Goal: Information Seeking & Learning: Compare options

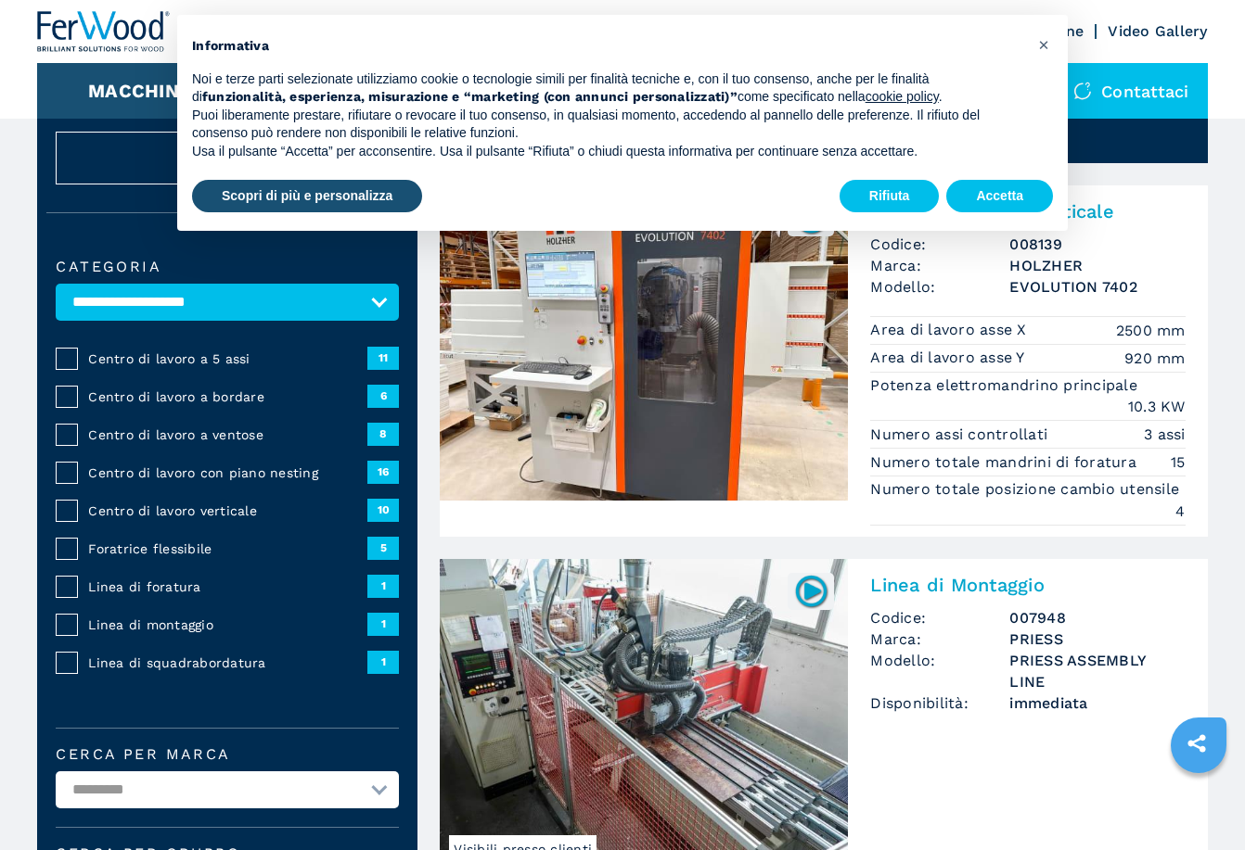
scroll to position [93, 0]
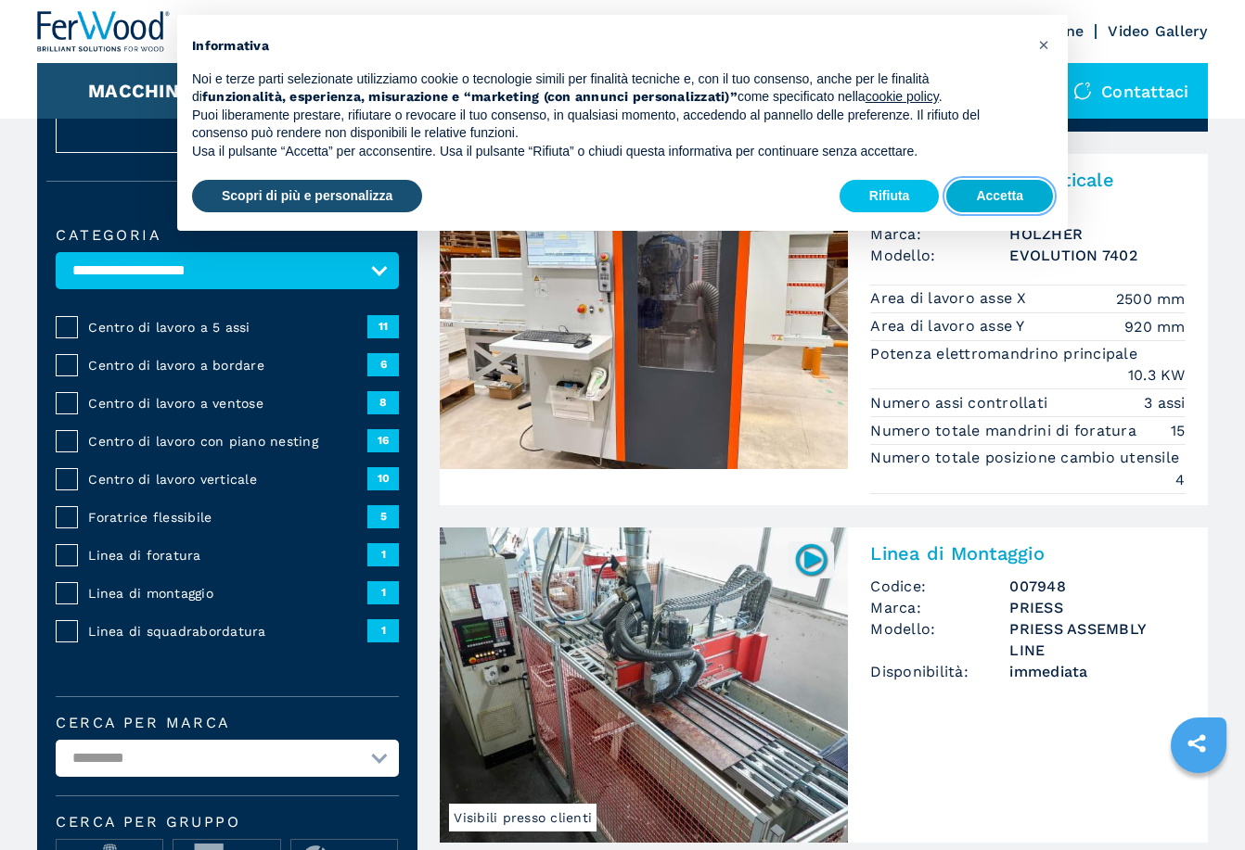
click at [994, 195] on button "Accetta" at bounding box center [999, 196] width 107 height 33
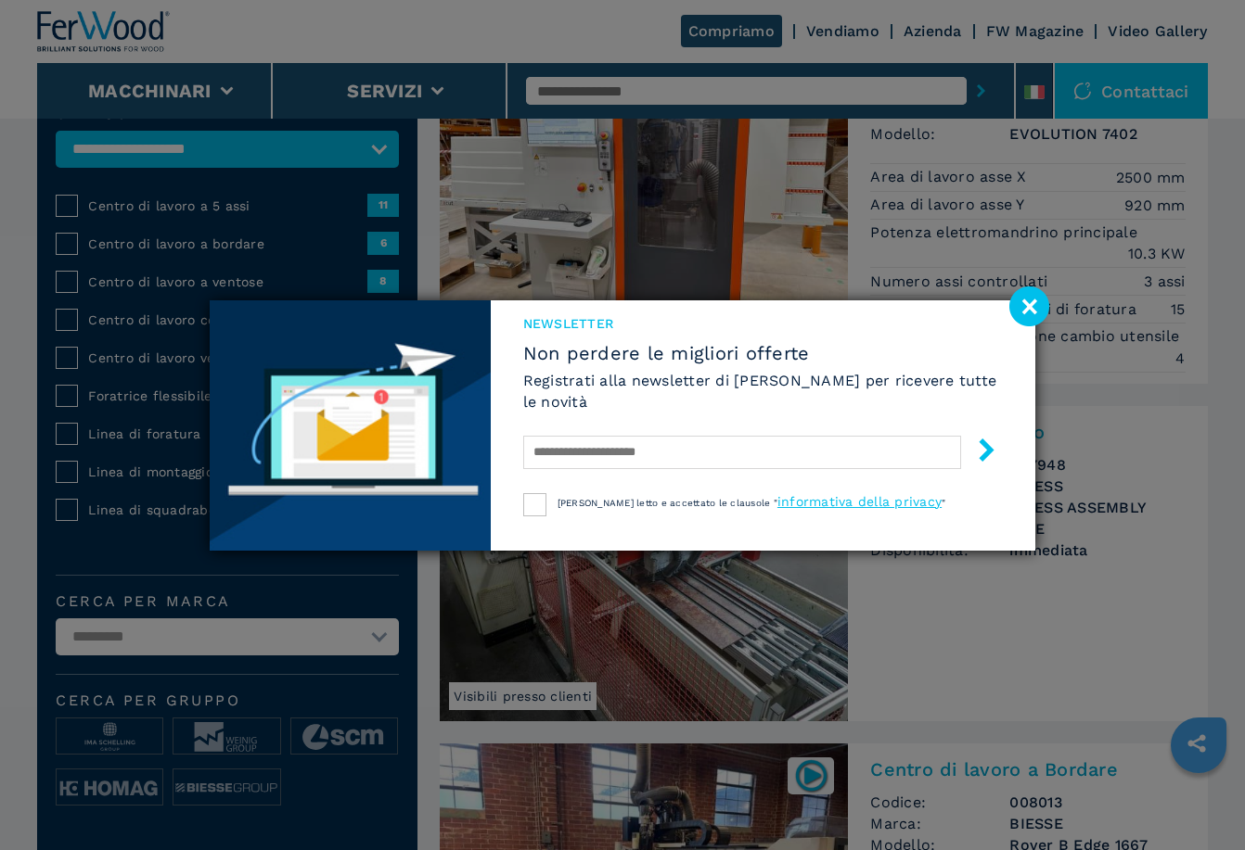
scroll to position [278, 0]
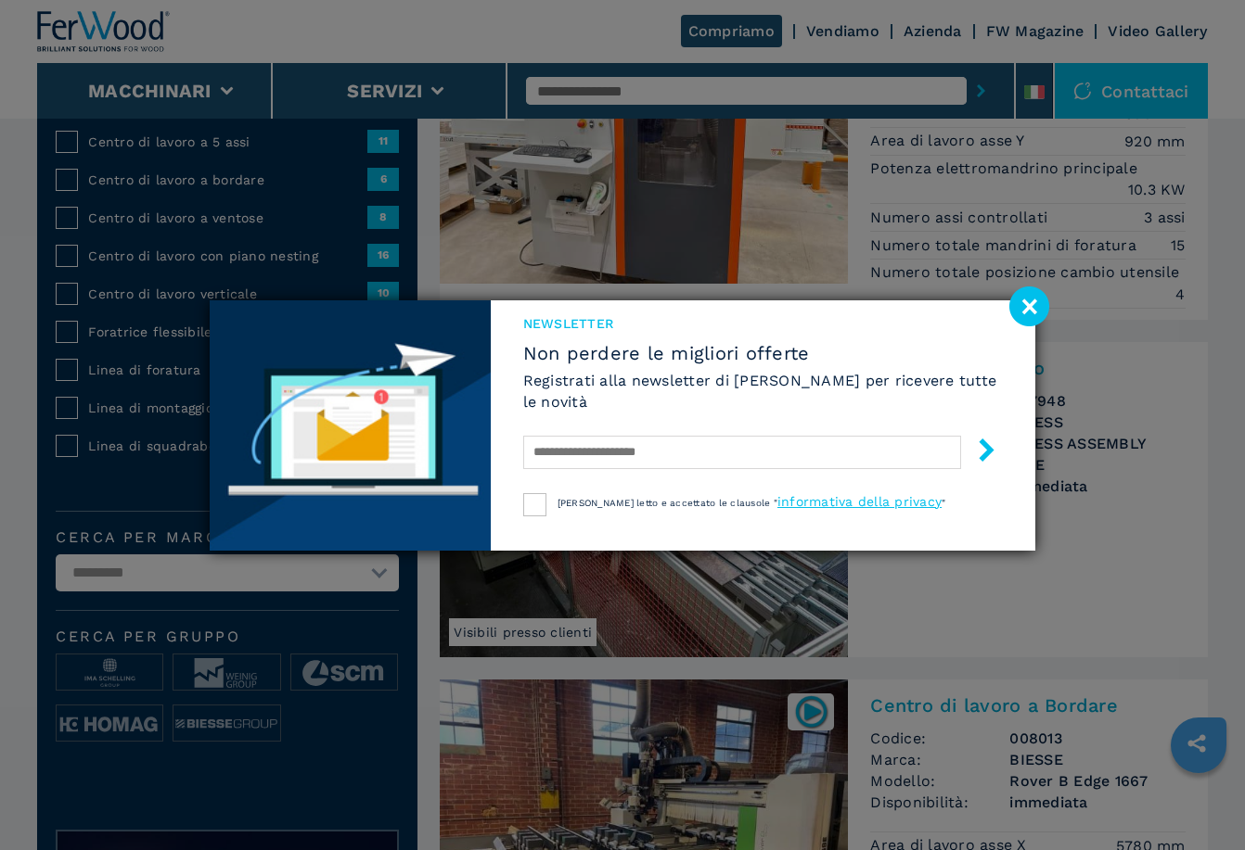
click at [1026, 302] on image at bounding box center [1029, 307] width 40 height 40
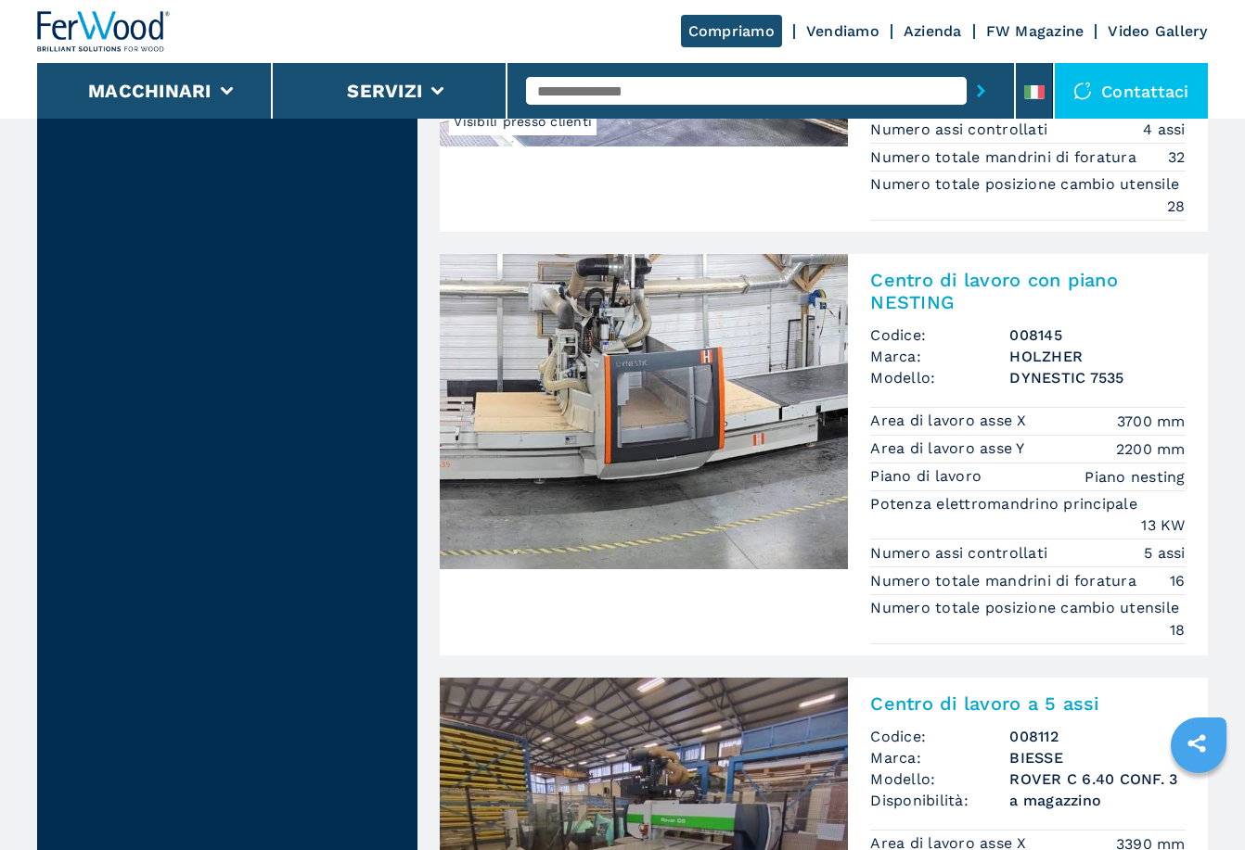
scroll to position [2133, 0]
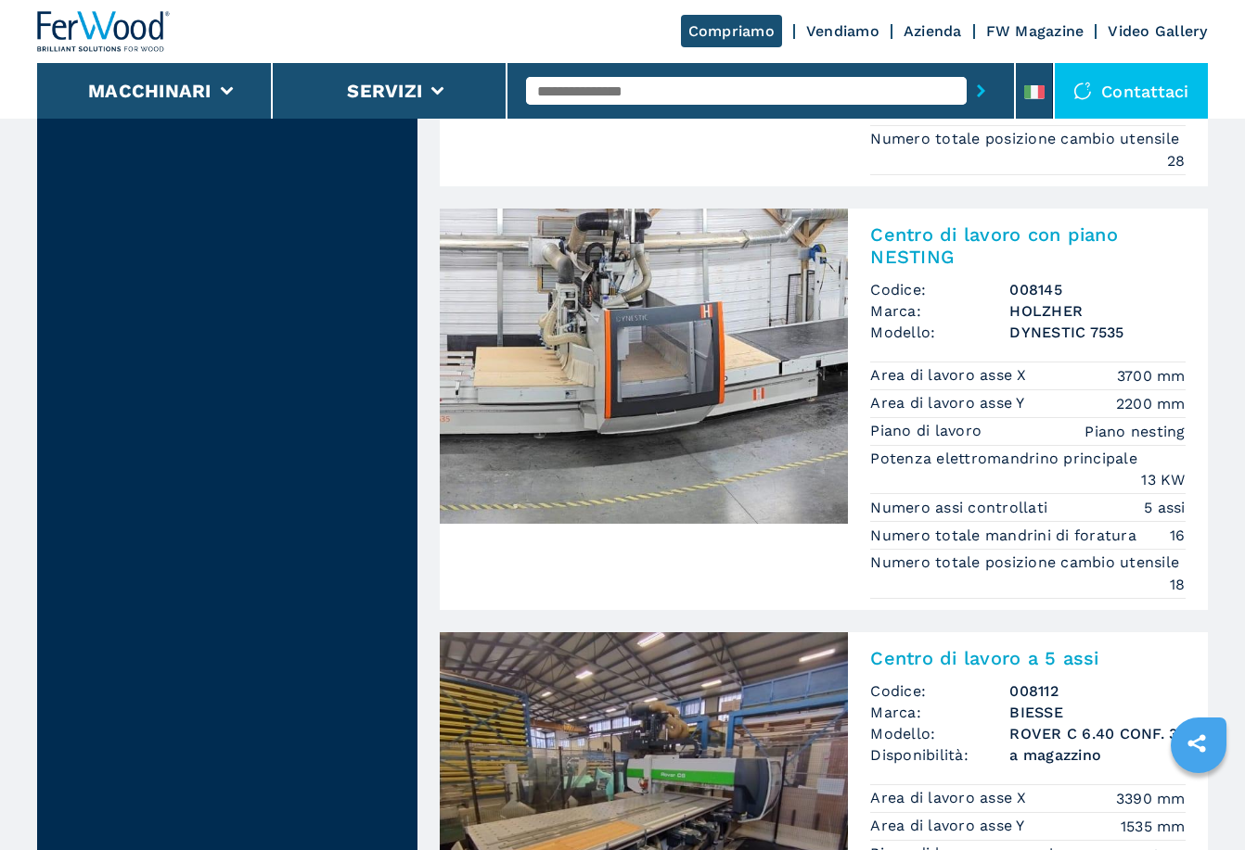
click at [769, 367] on img at bounding box center [644, 366] width 408 height 315
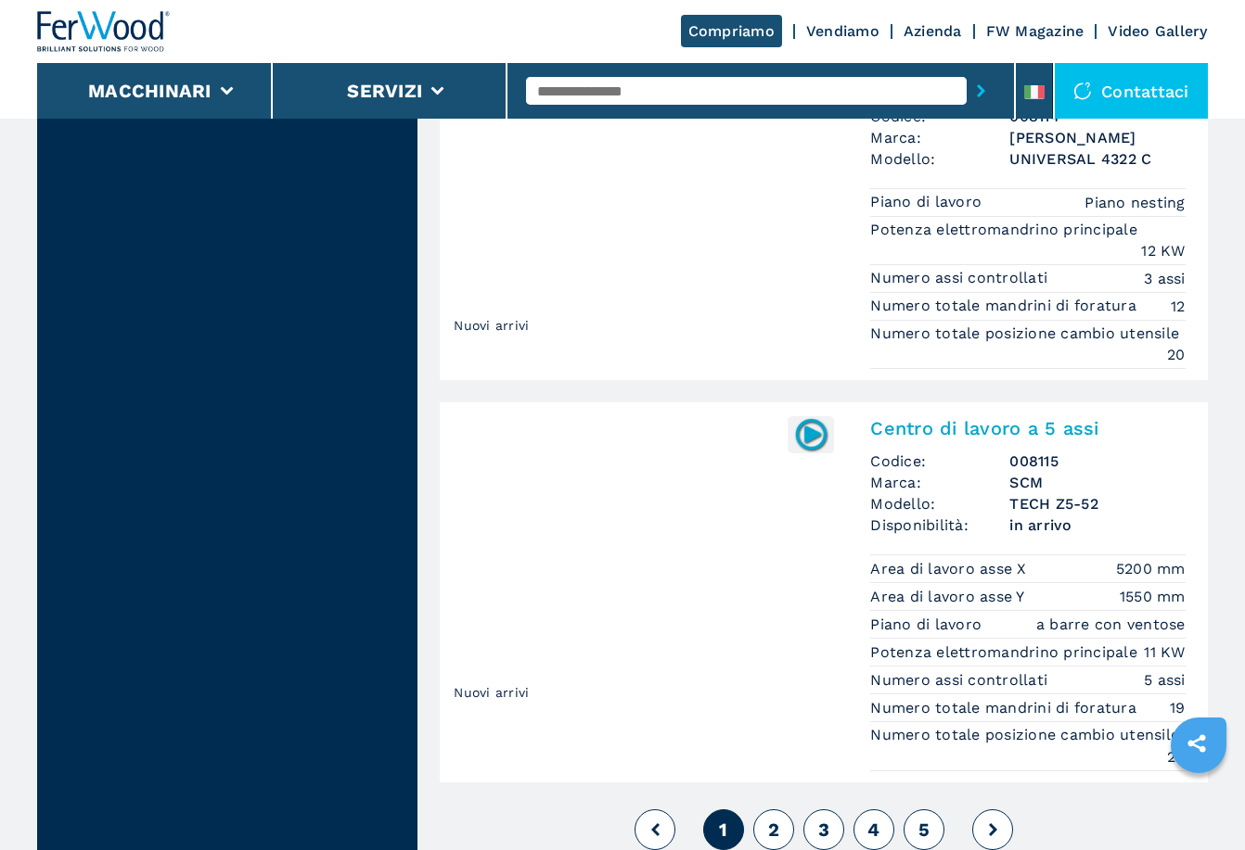
scroll to position [4601, 0]
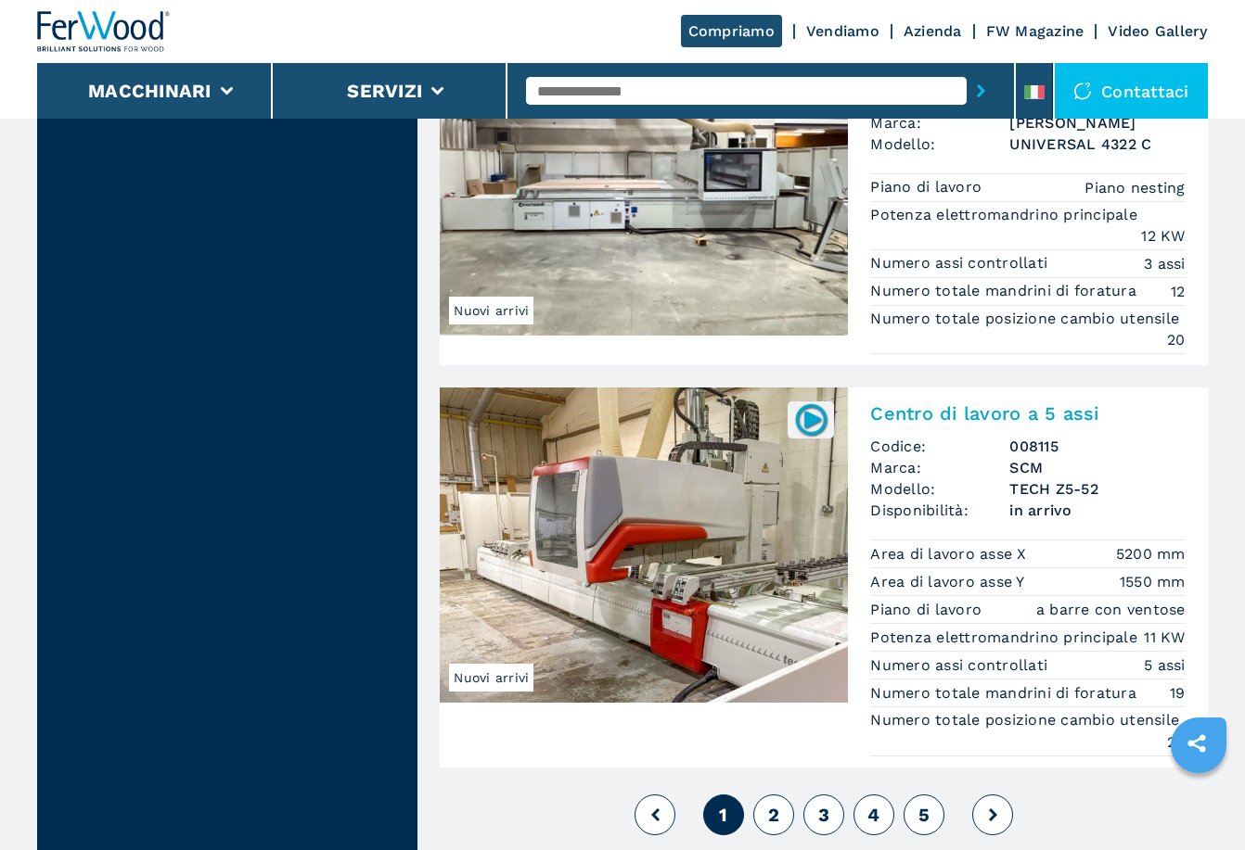
click at [771, 804] on span "2" at bounding box center [773, 815] width 11 height 22
click at [989, 795] on button at bounding box center [992, 815] width 41 height 41
click at [993, 809] on icon at bounding box center [993, 815] width 8 height 13
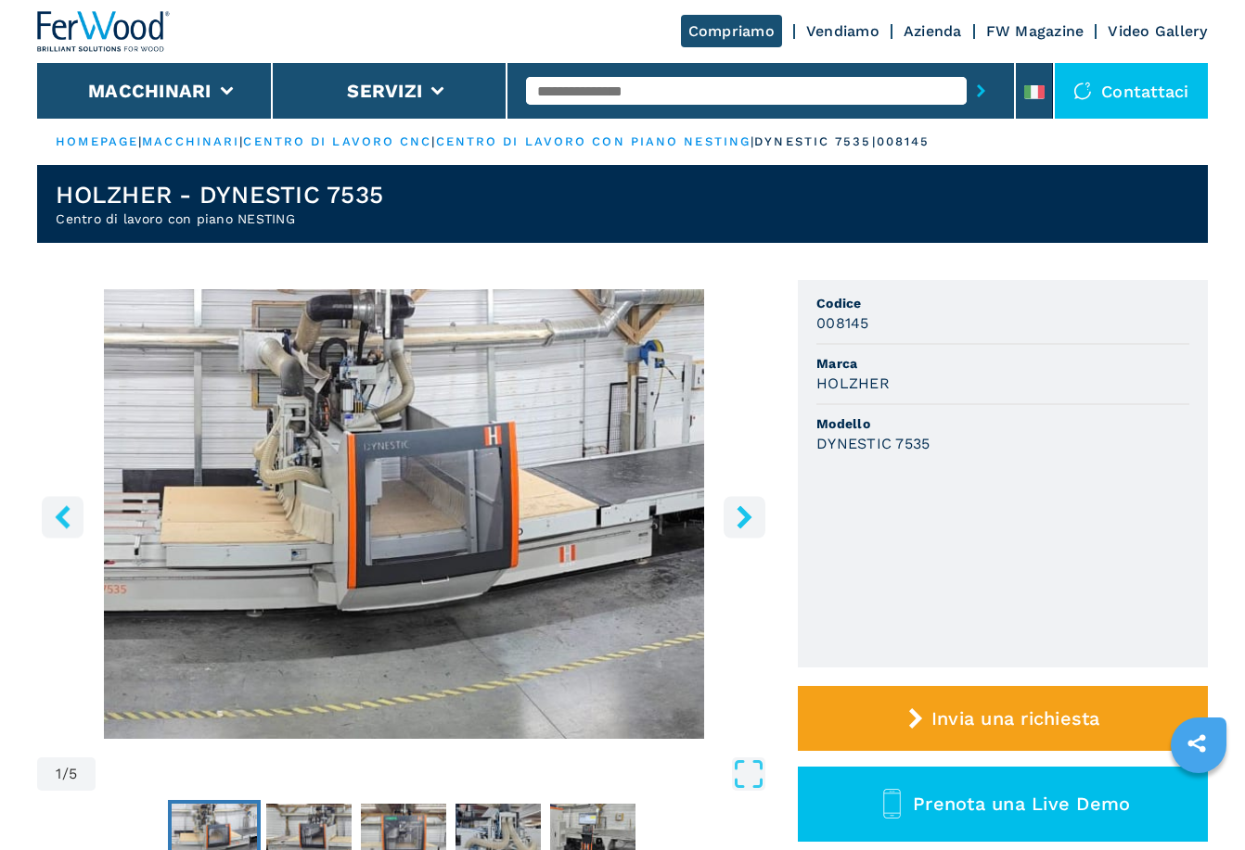
click at [735, 514] on icon "right-button" at bounding box center [744, 516] width 23 height 23
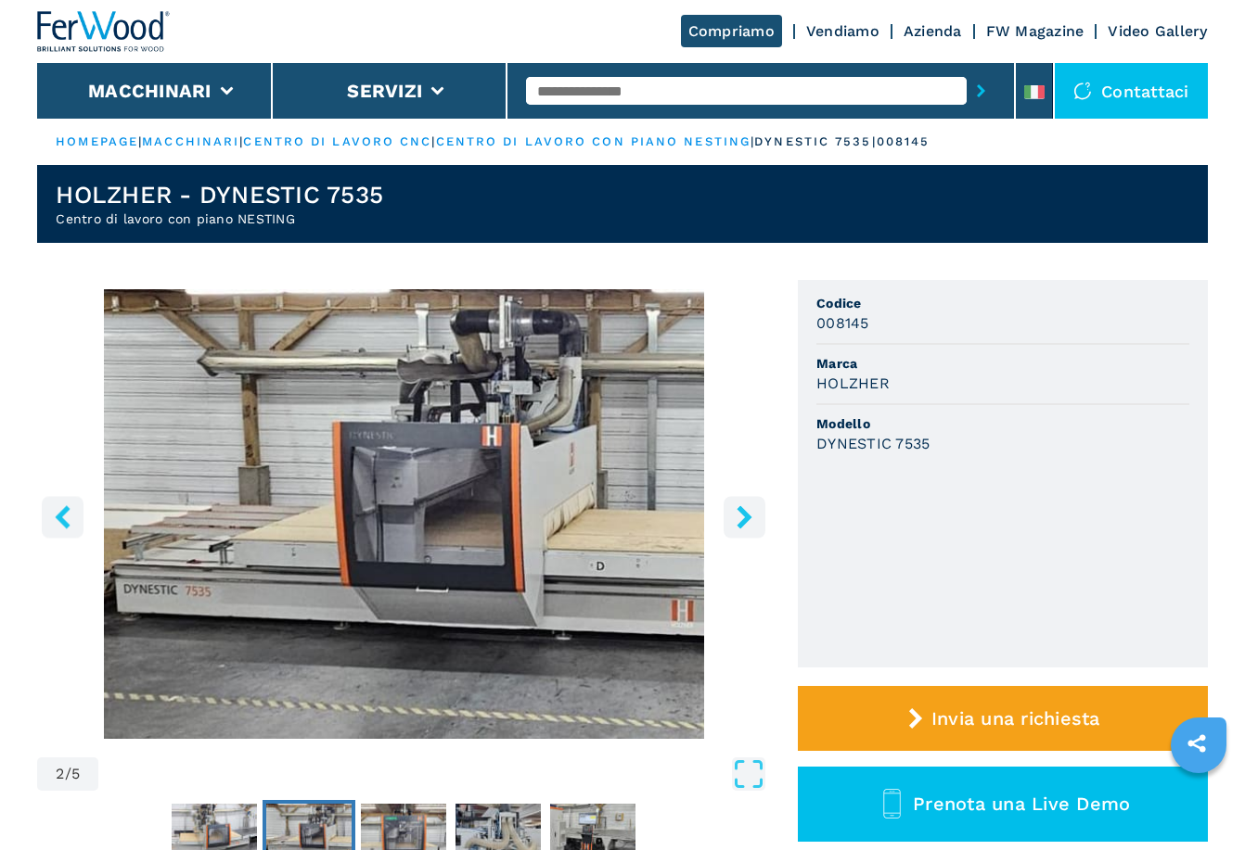
click at [735, 514] on icon "right-button" at bounding box center [744, 516] width 23 height 23
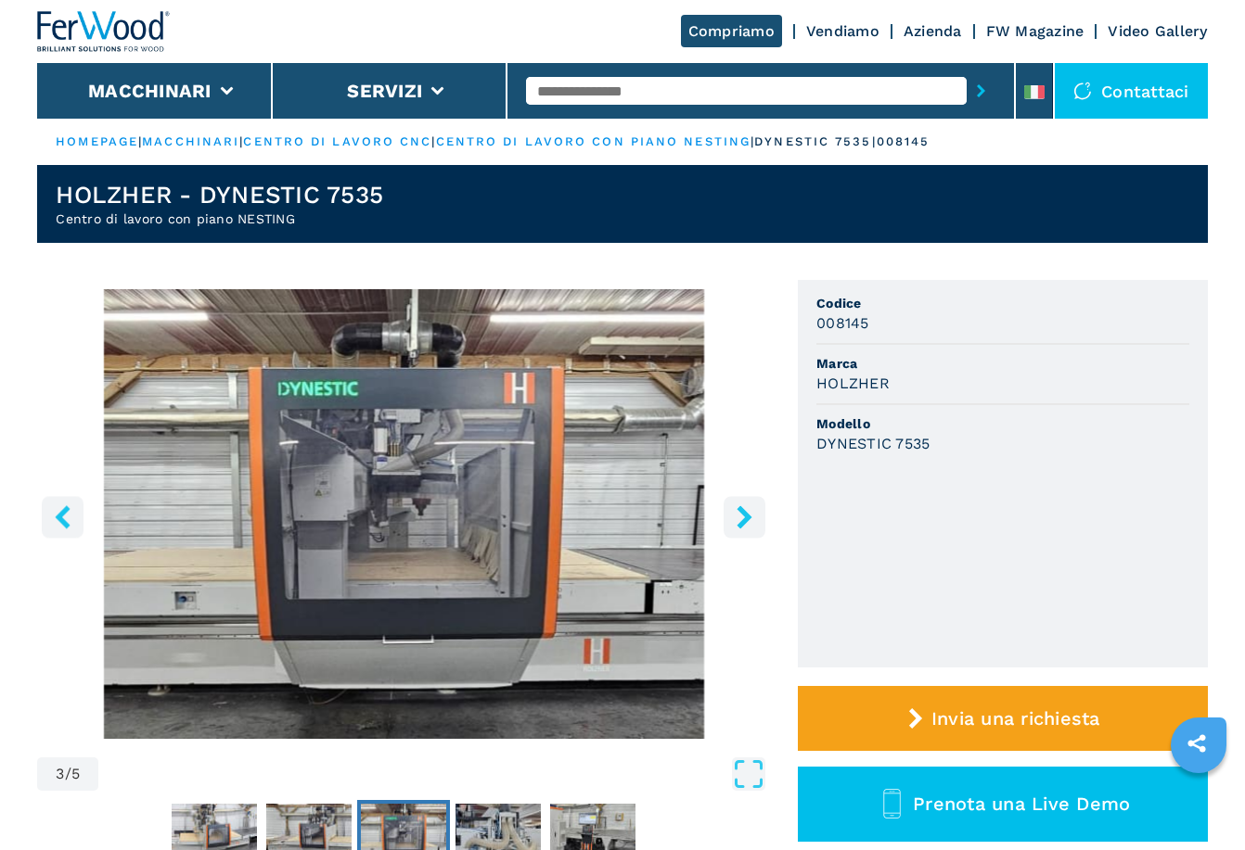
click at [735, 514] on icon "right-button" at bounding box center [744, 516] width 23 height 23
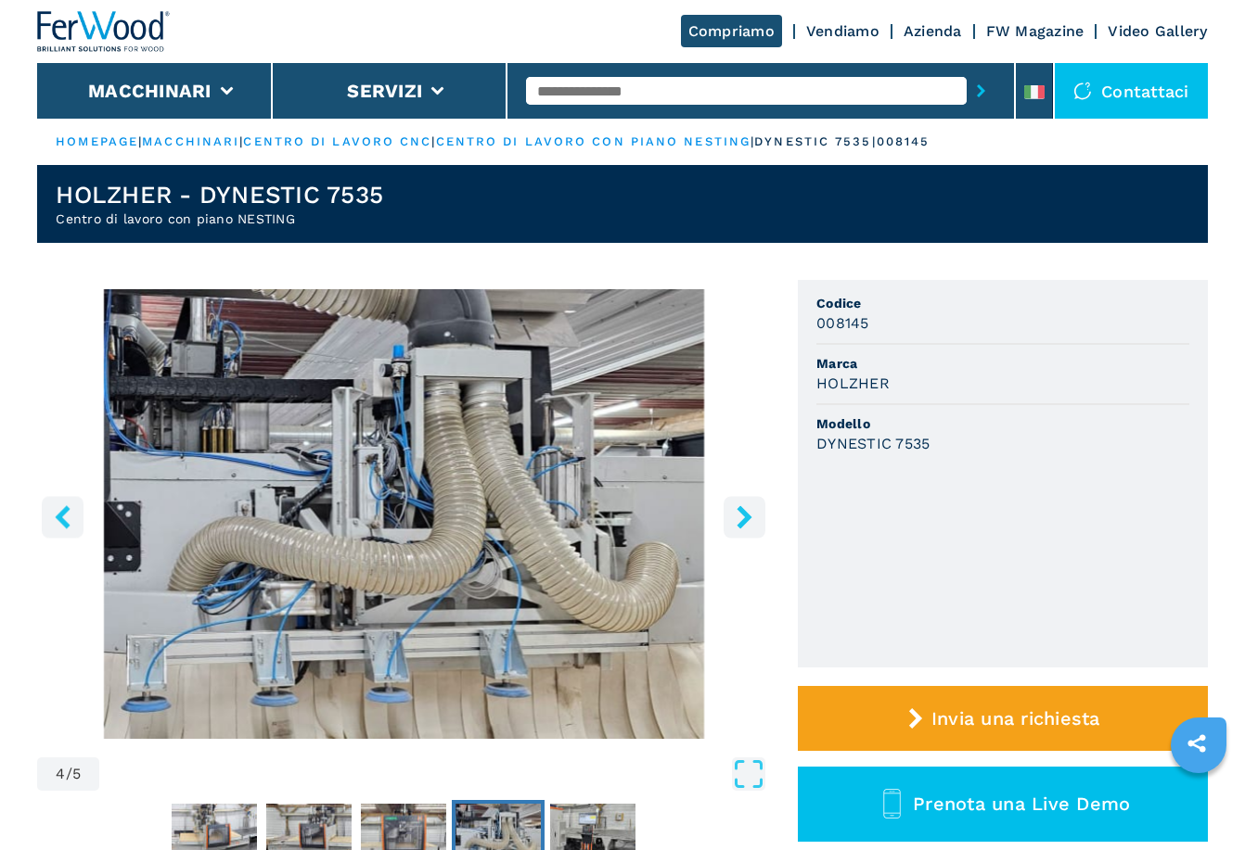
click at [737, 514] on icon "right-button" at bounding box center [744, 516] width 23 height 23
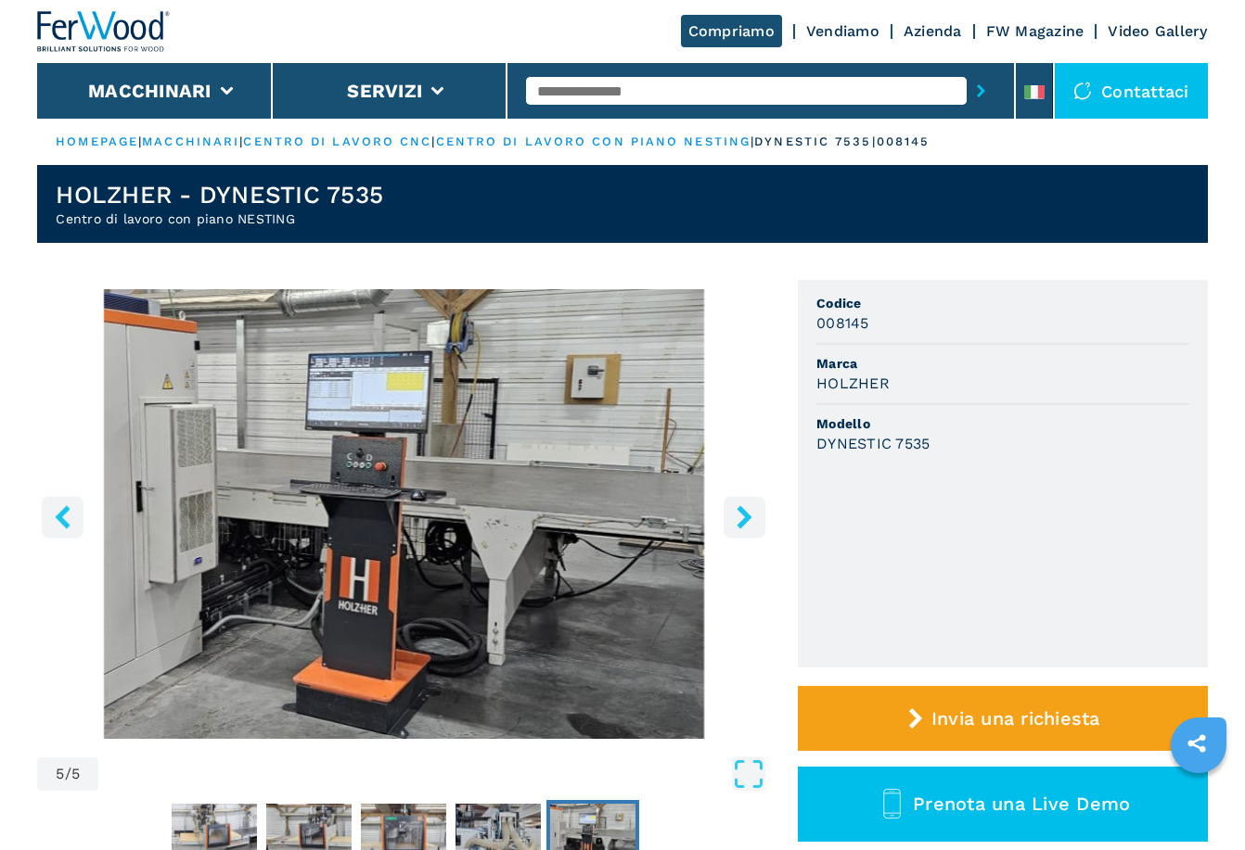
click at [737, 514] on icon "right-button" at bounding box center [744, 516] width 23 height 23
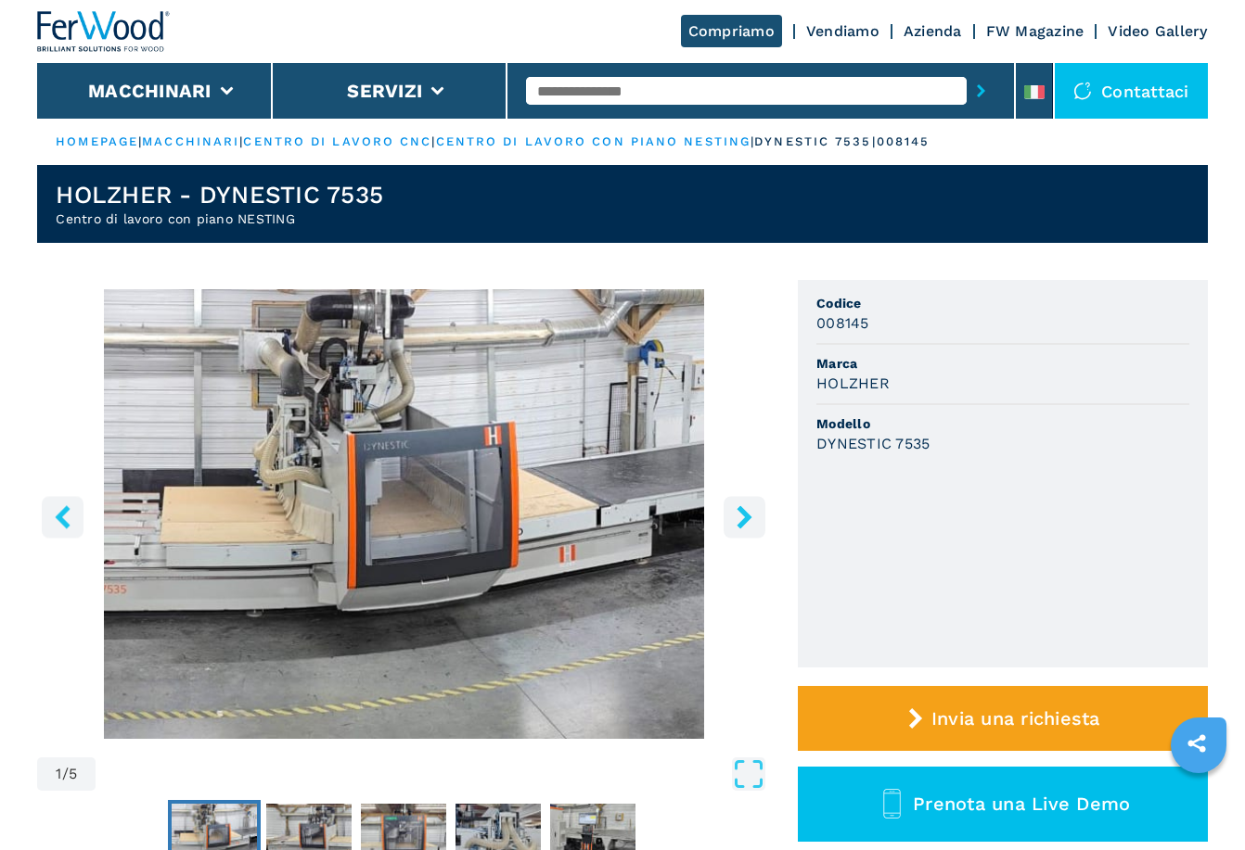
click at [737, 514] on icon "right-button" at bounding box center [744, 516] width 23 height 23
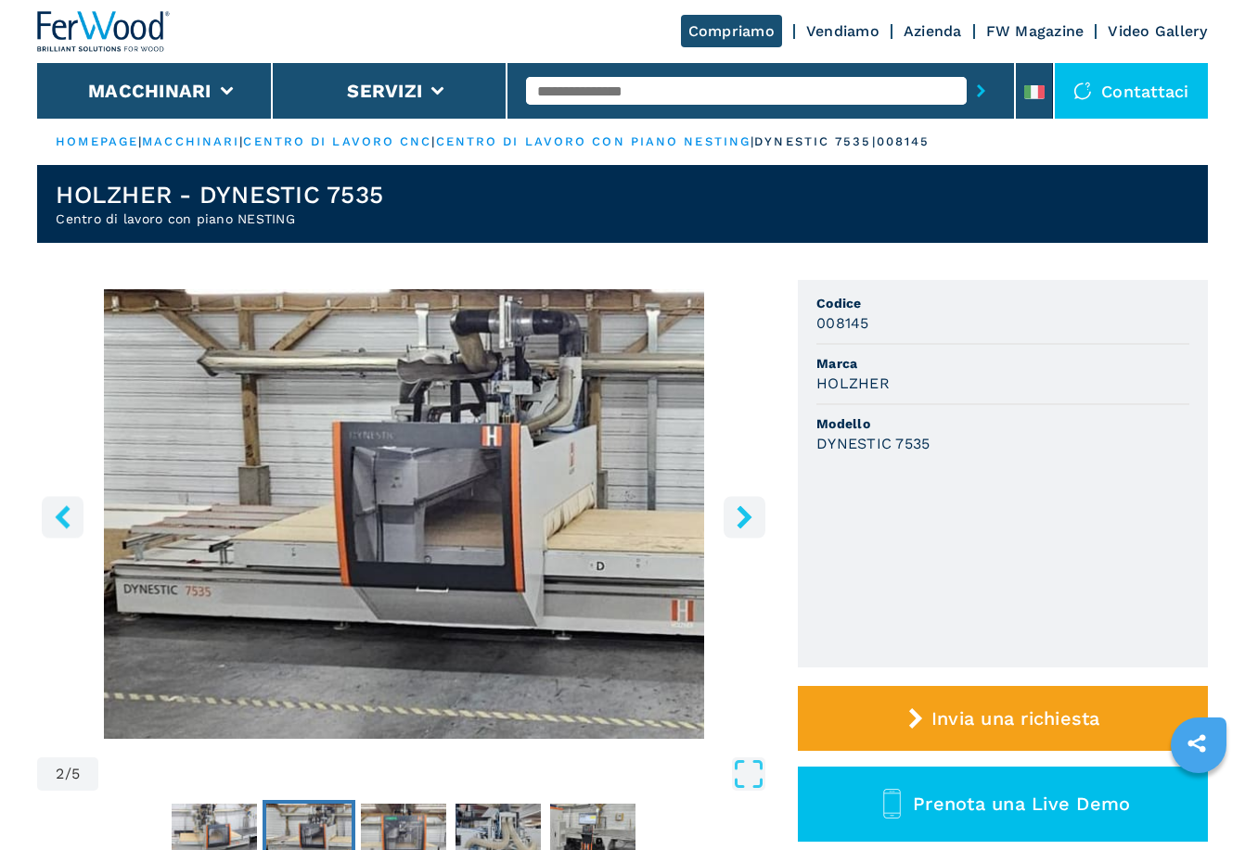
click at [737, 514] on icon "right-button" at bounding box center [744, 516] width 23 height 23
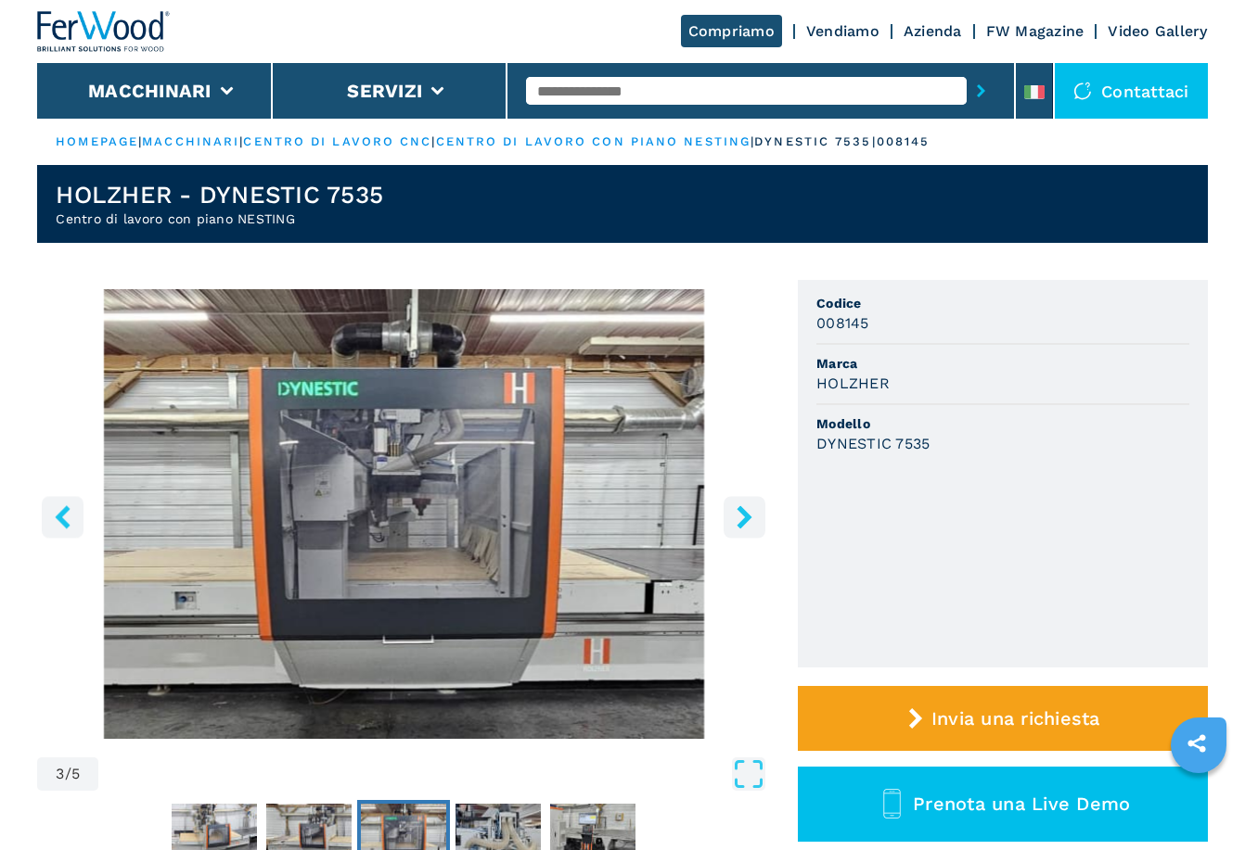
click at [737, 514] on icon "right-button" at bounding box center [744, 516] width 23 height 23
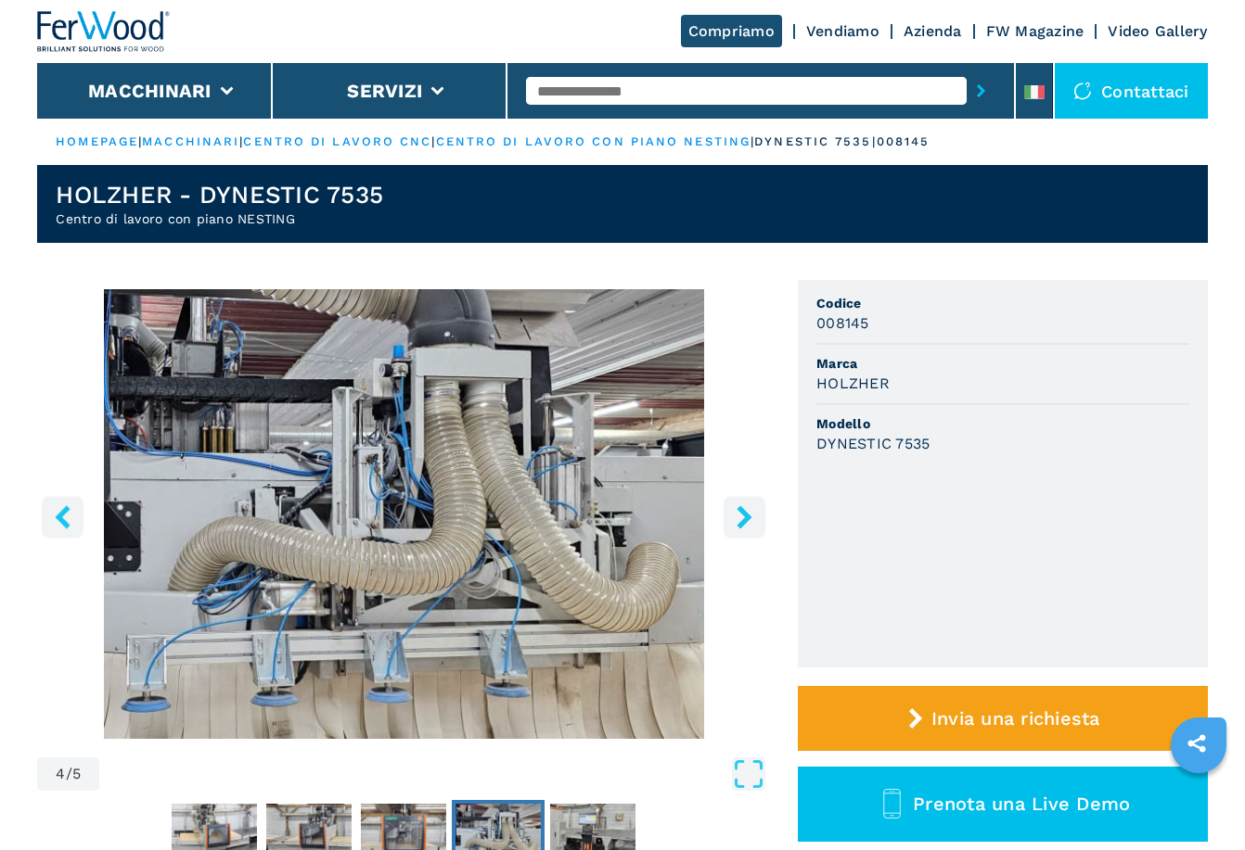
click at [737, 514] on icon "right-button" at bounding box center [744, 516] width 23 height 23
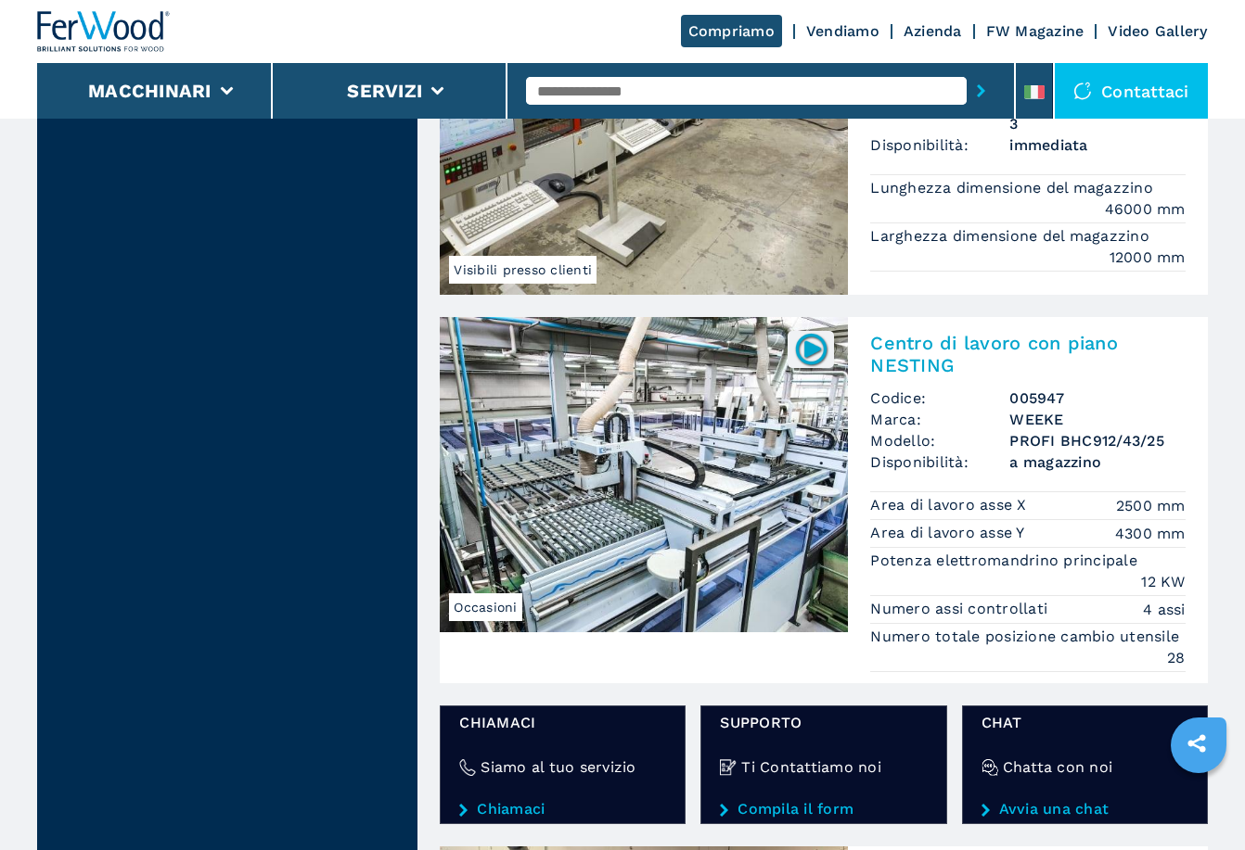
scroll to position [2689, 0]
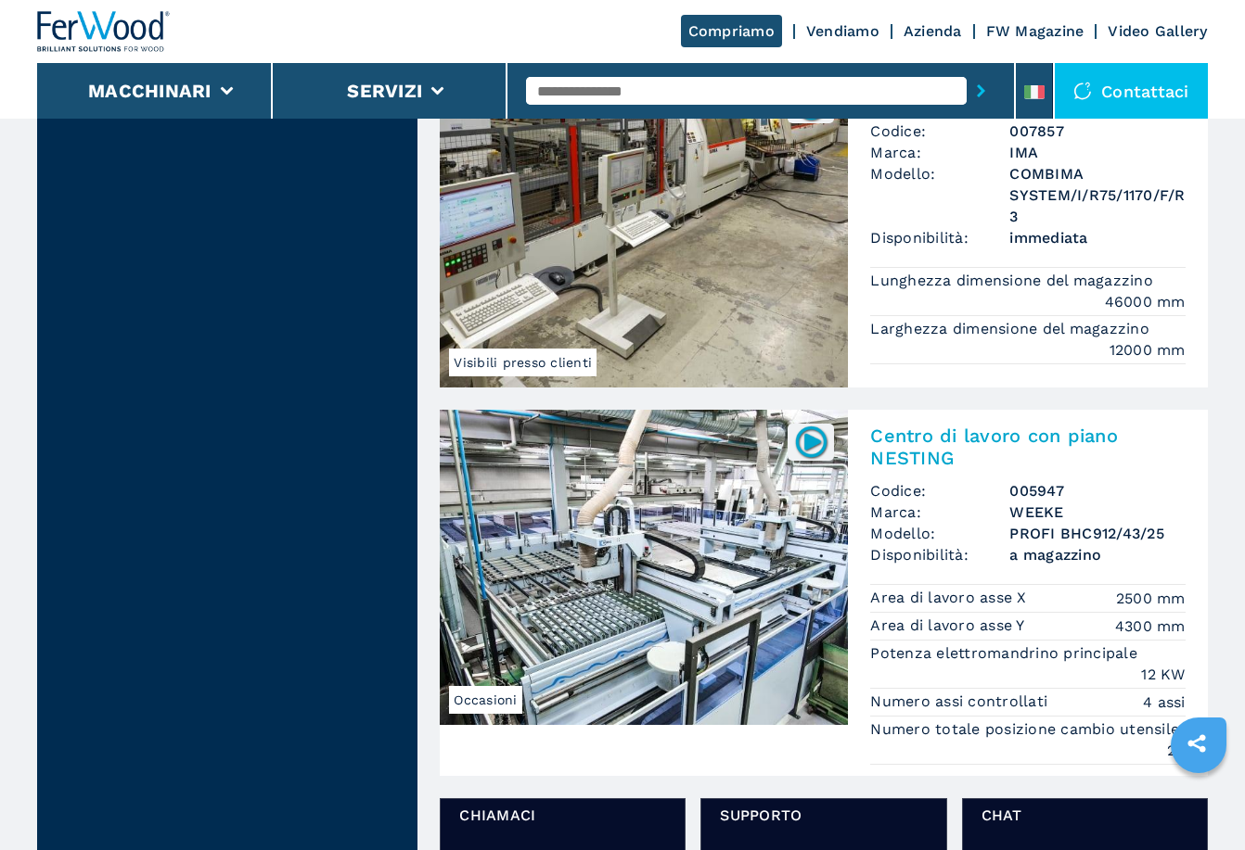
click at [729, 489] on img at bounding box center [644, 567] width 408 height 315
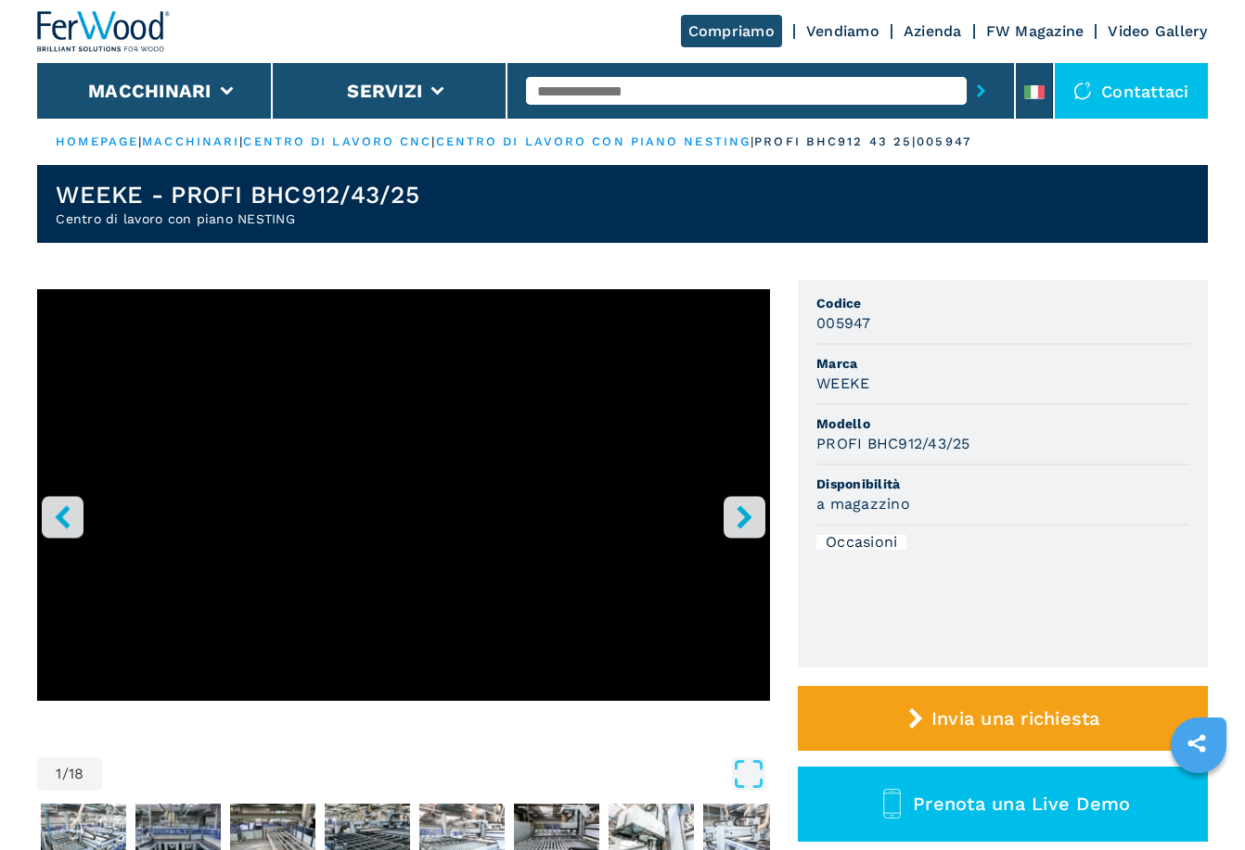
click at [739, 512] on icon "right-button" at bounding box center [744, 516] width 23 height 23
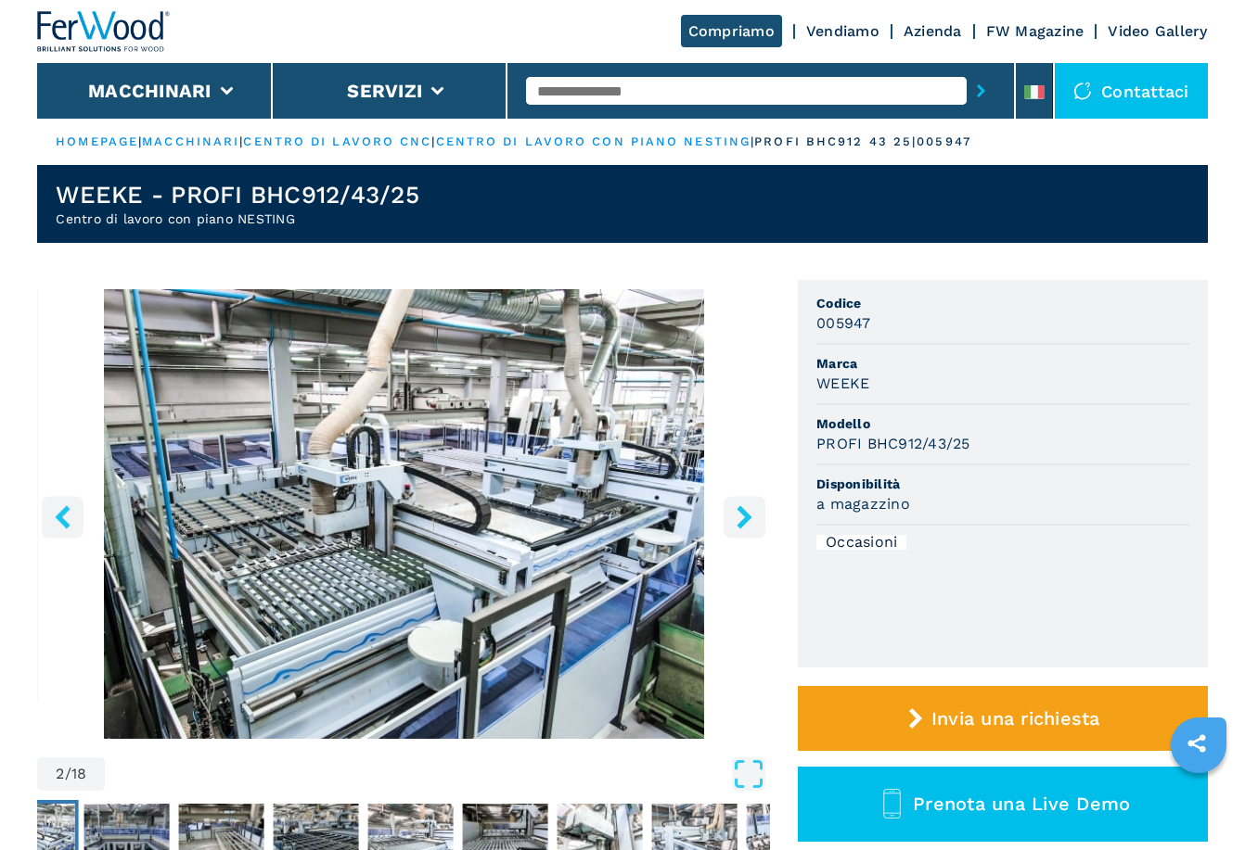
click at [743, 519] on icon "right-button" at bounding box center [744, 516] width 23 height 23
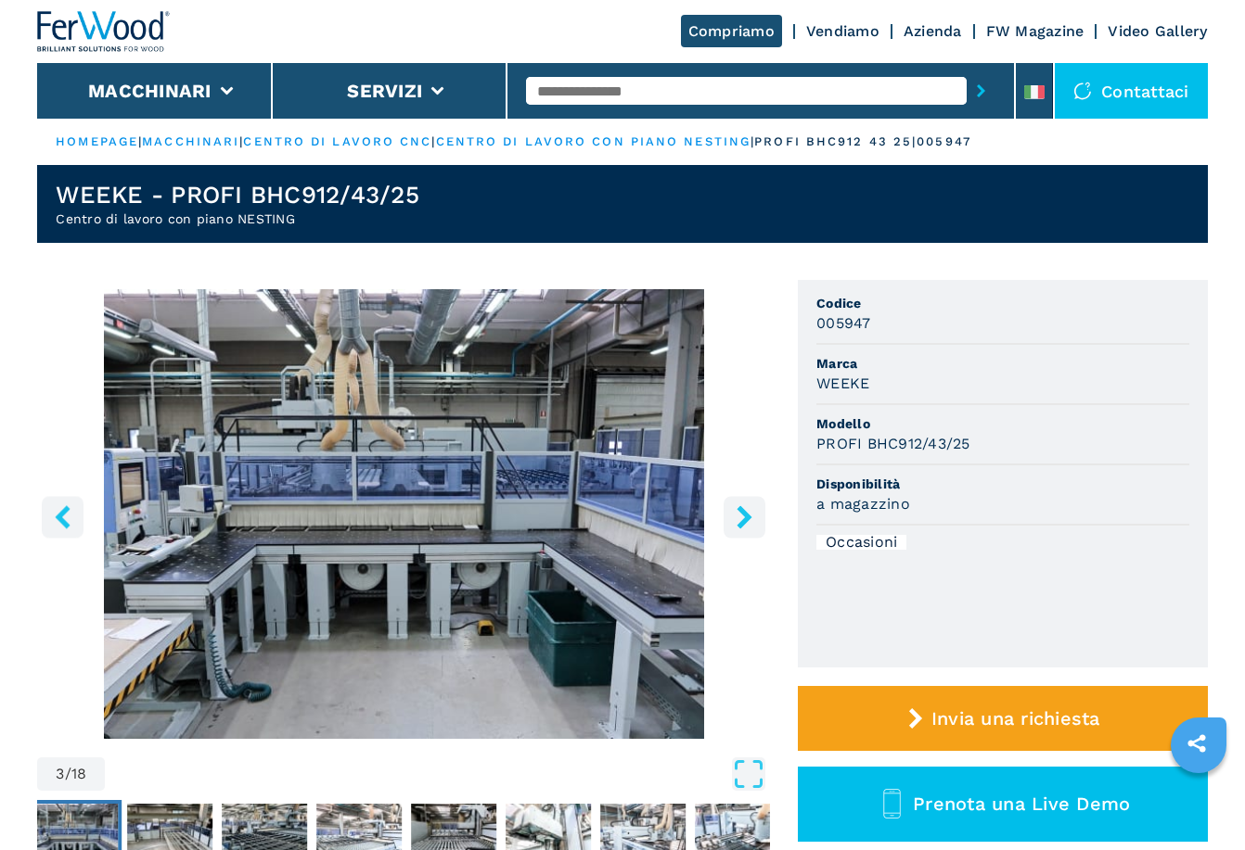
click at [743, 519] on icon "right-button" at bounding box center [744, 516] width 23 height 23
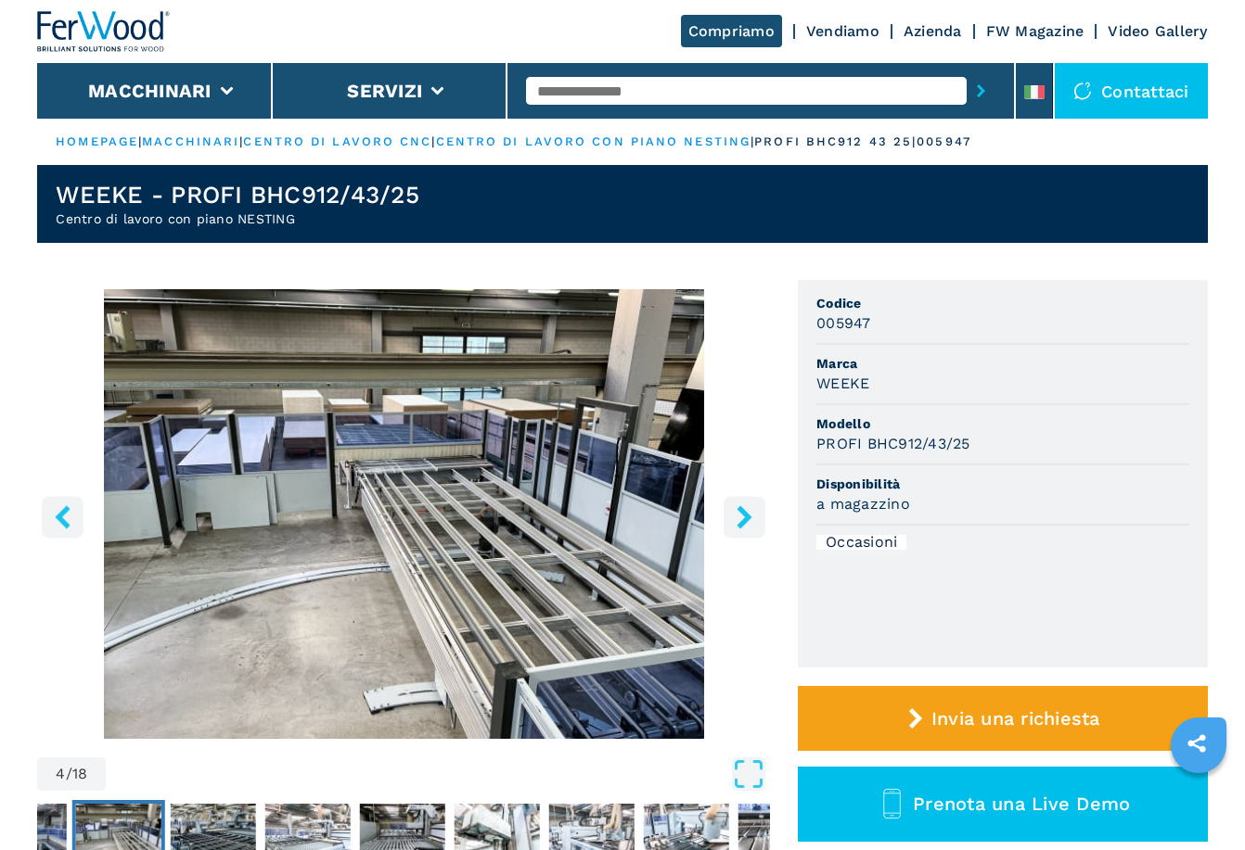
click at [743, 519] on icon "right-button" at bounding box center [744, 516] width 23 height 23
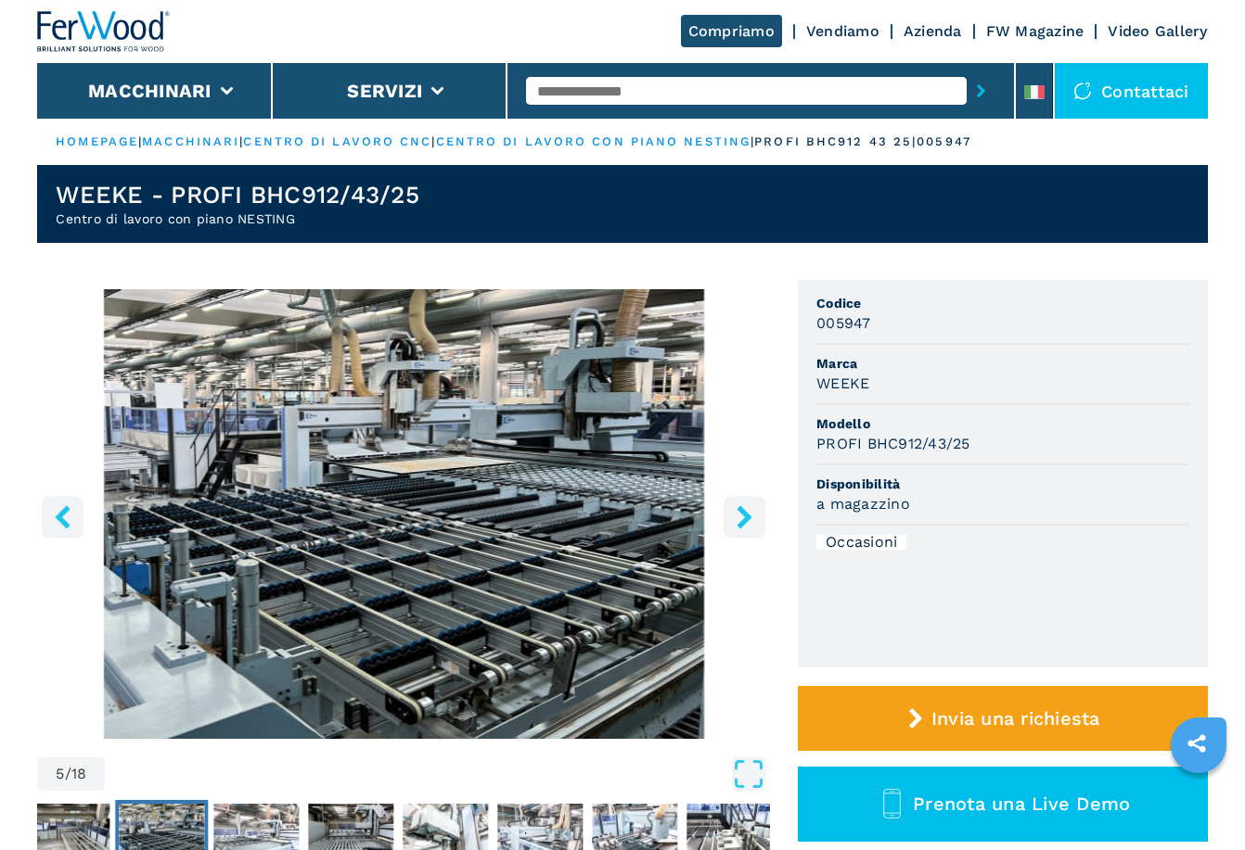
click at [743, 519] on icon "right-button" at bounding box center [744, 516] width 23 height 23
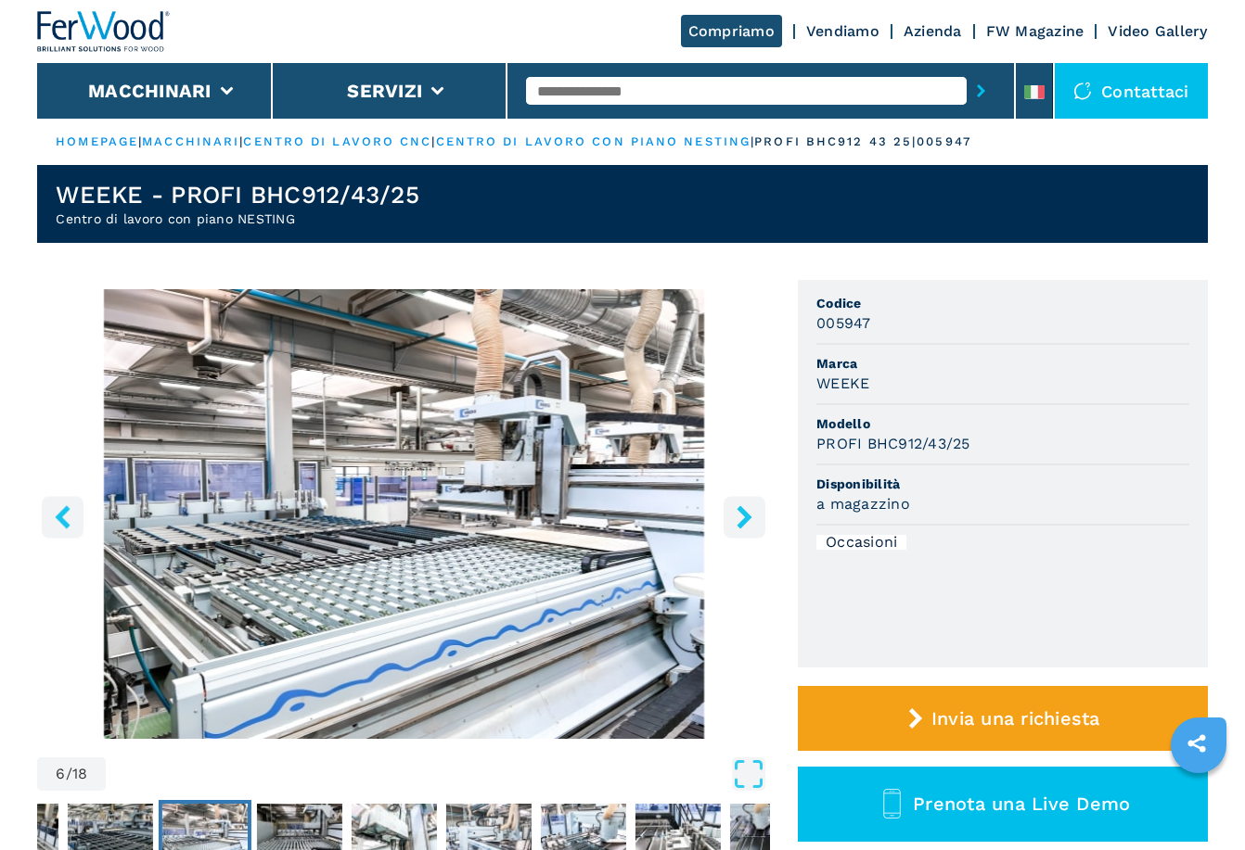
click at [743, 519] on icon "right-button" at bounding box center [744, 516] width 23 height 23
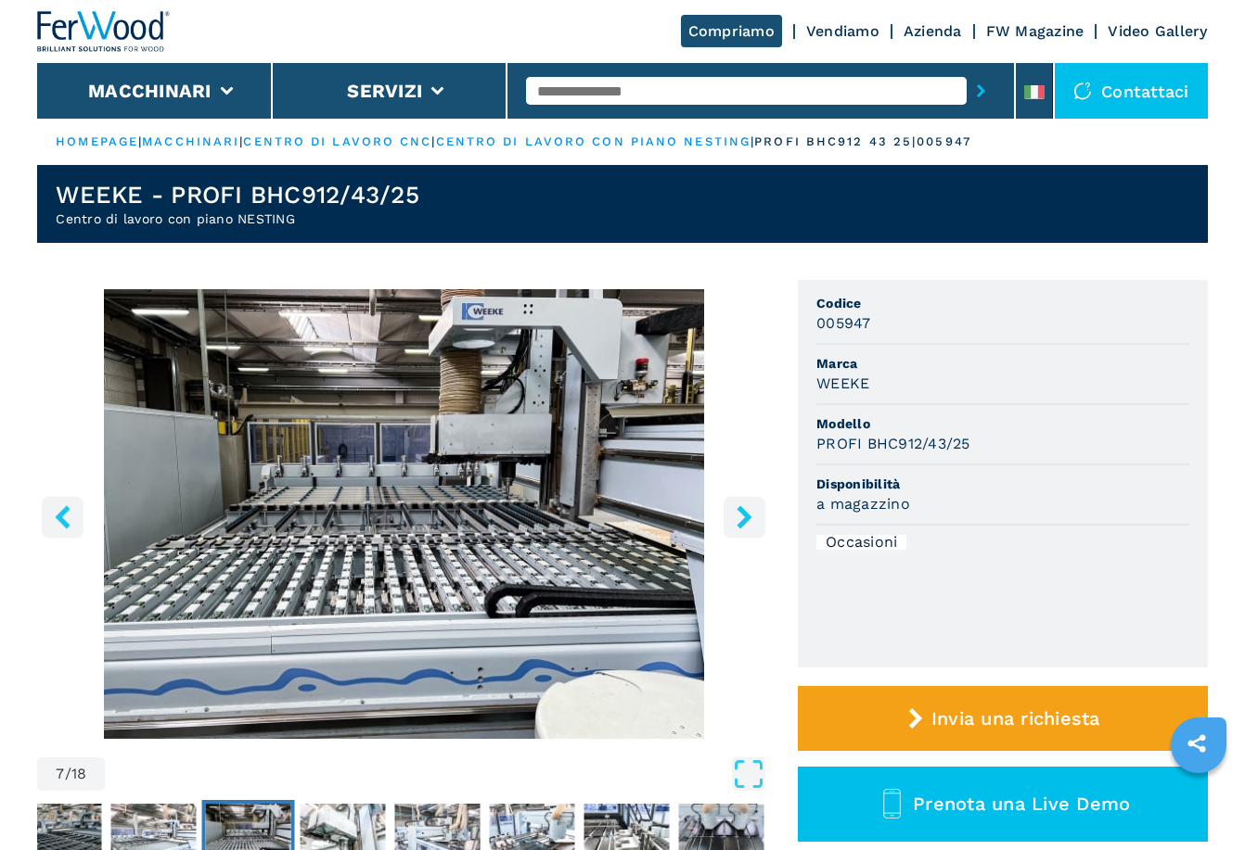
click at [743, 519] on icon "right-button" at bounding box center [744, 516] width 23 height 23
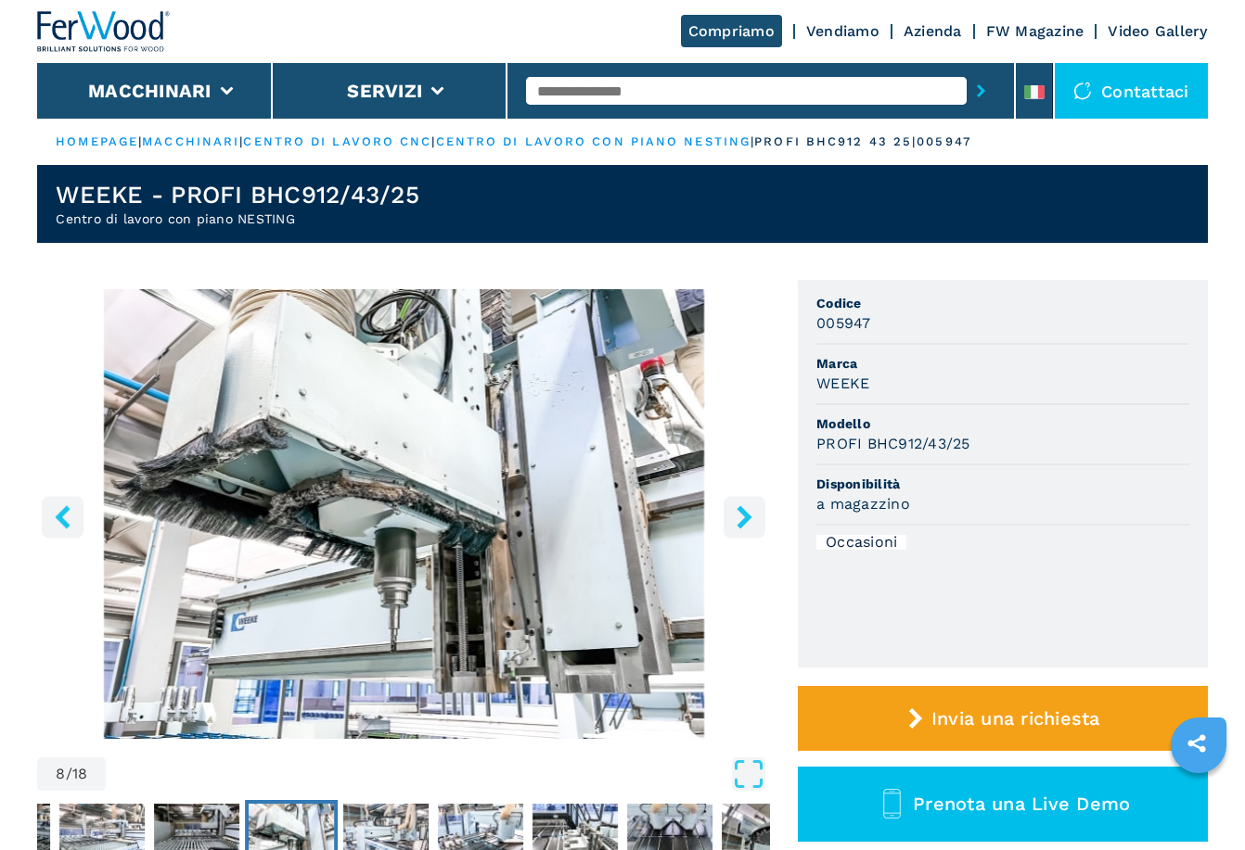
click at [743, 519] on icon "right-button" at bounding box center [744, 516] width 23 height 23
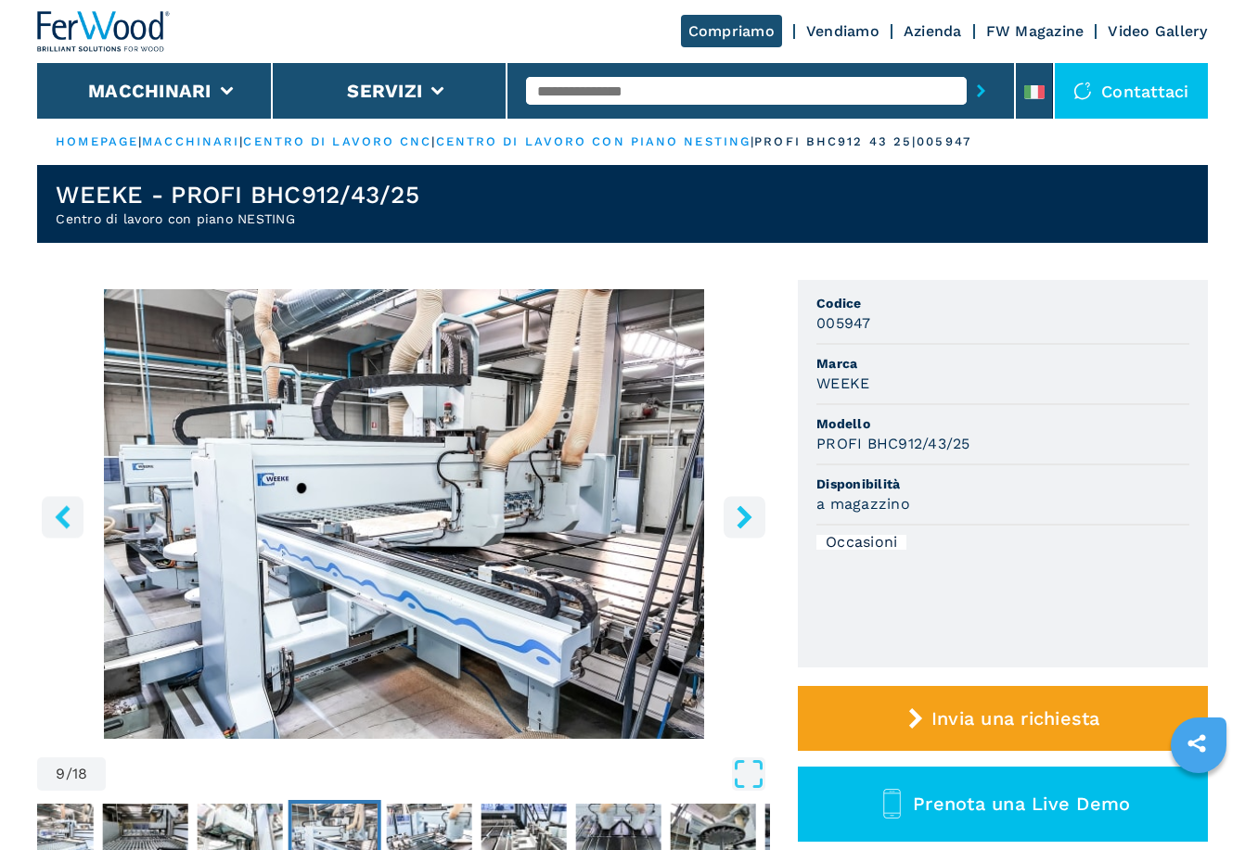
click at [743, 519] on icon "right-button" at bounding box center [744, 516] width 23 height 23
